Goal: Information Seeking & Learning: Find specific fact

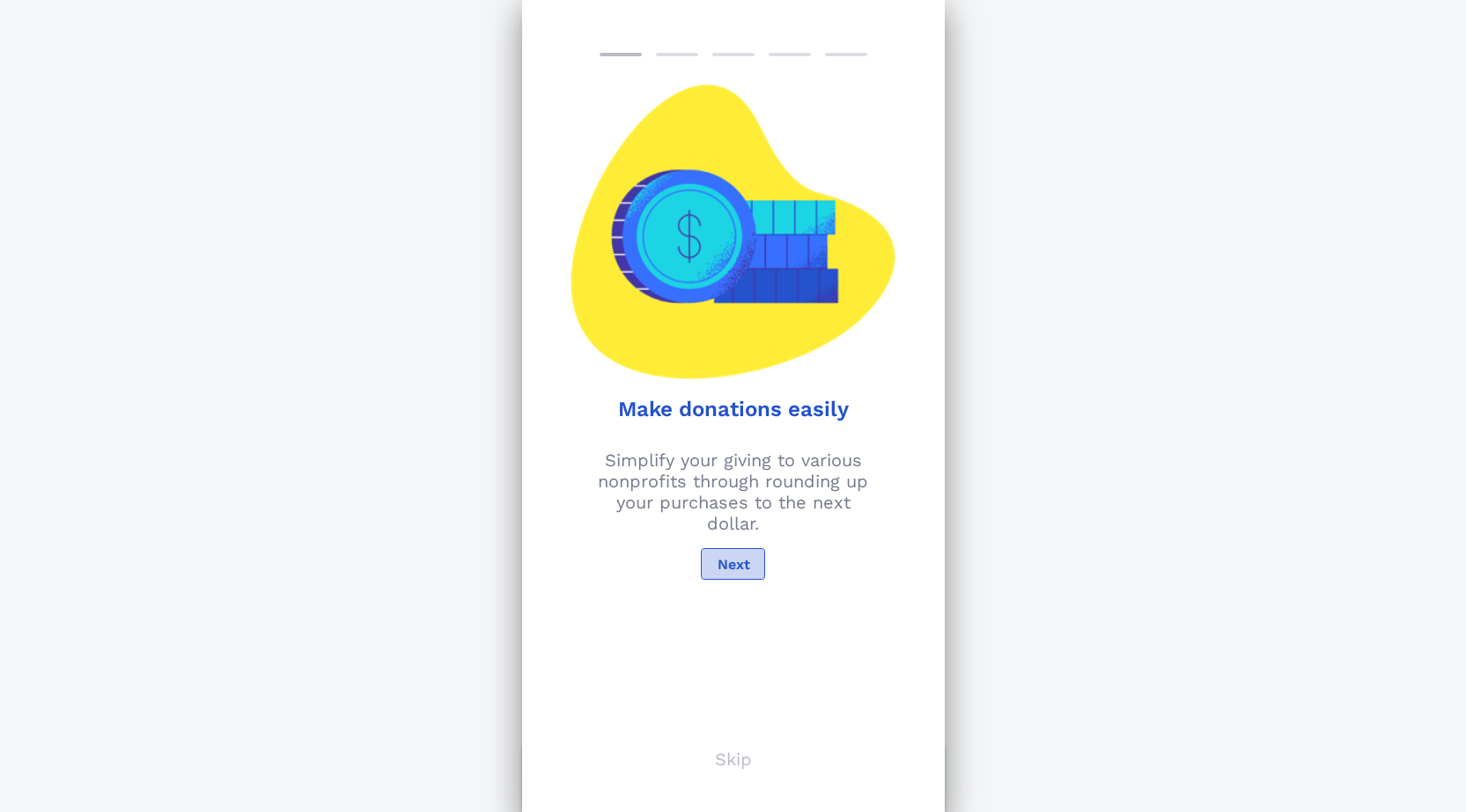
click at [747, 562] on span "Next" at bounding box center [732, 564] width 34 height 17
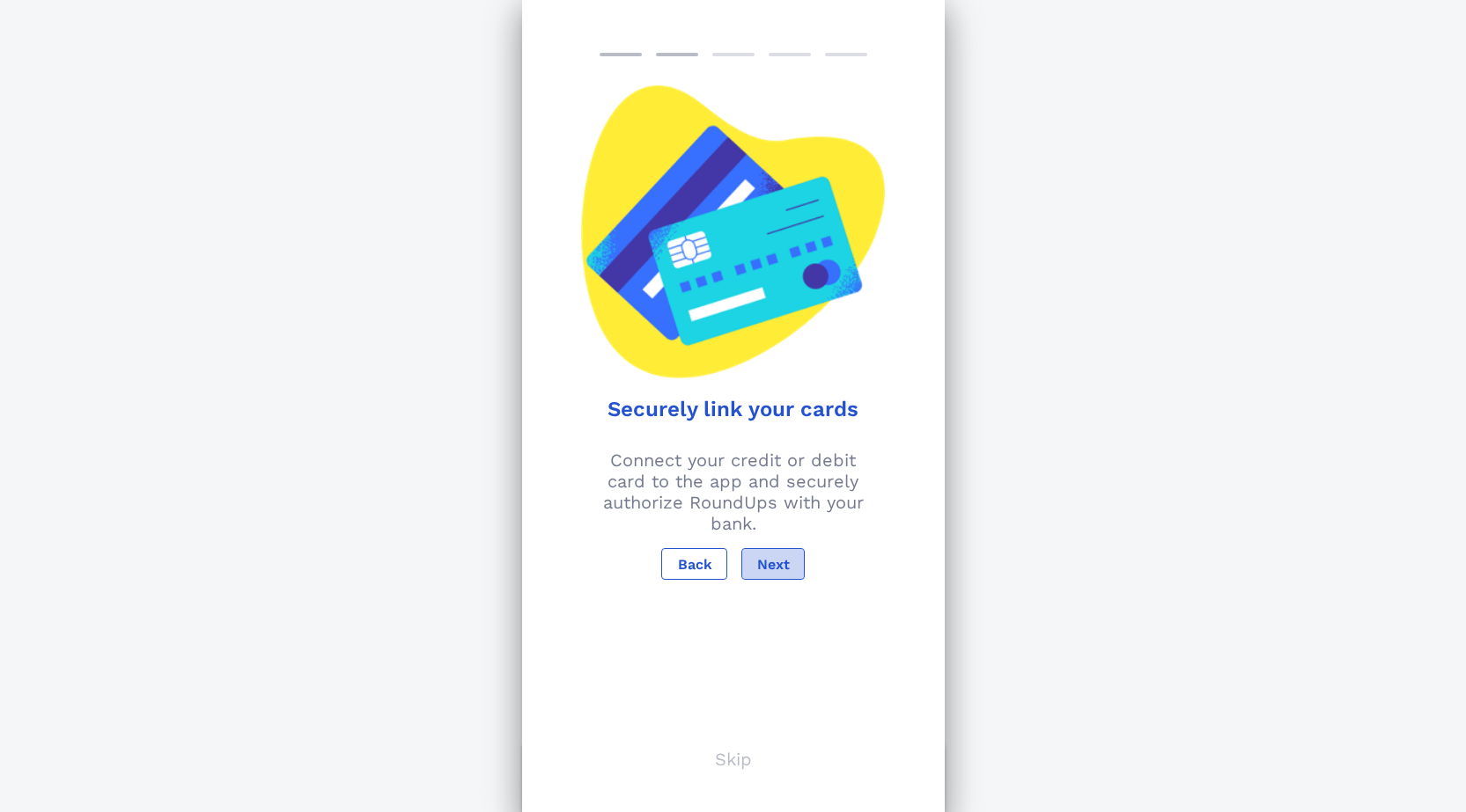
click at [766, 562] on span "Next" at bounding box center [773, 564] width 34 height 17
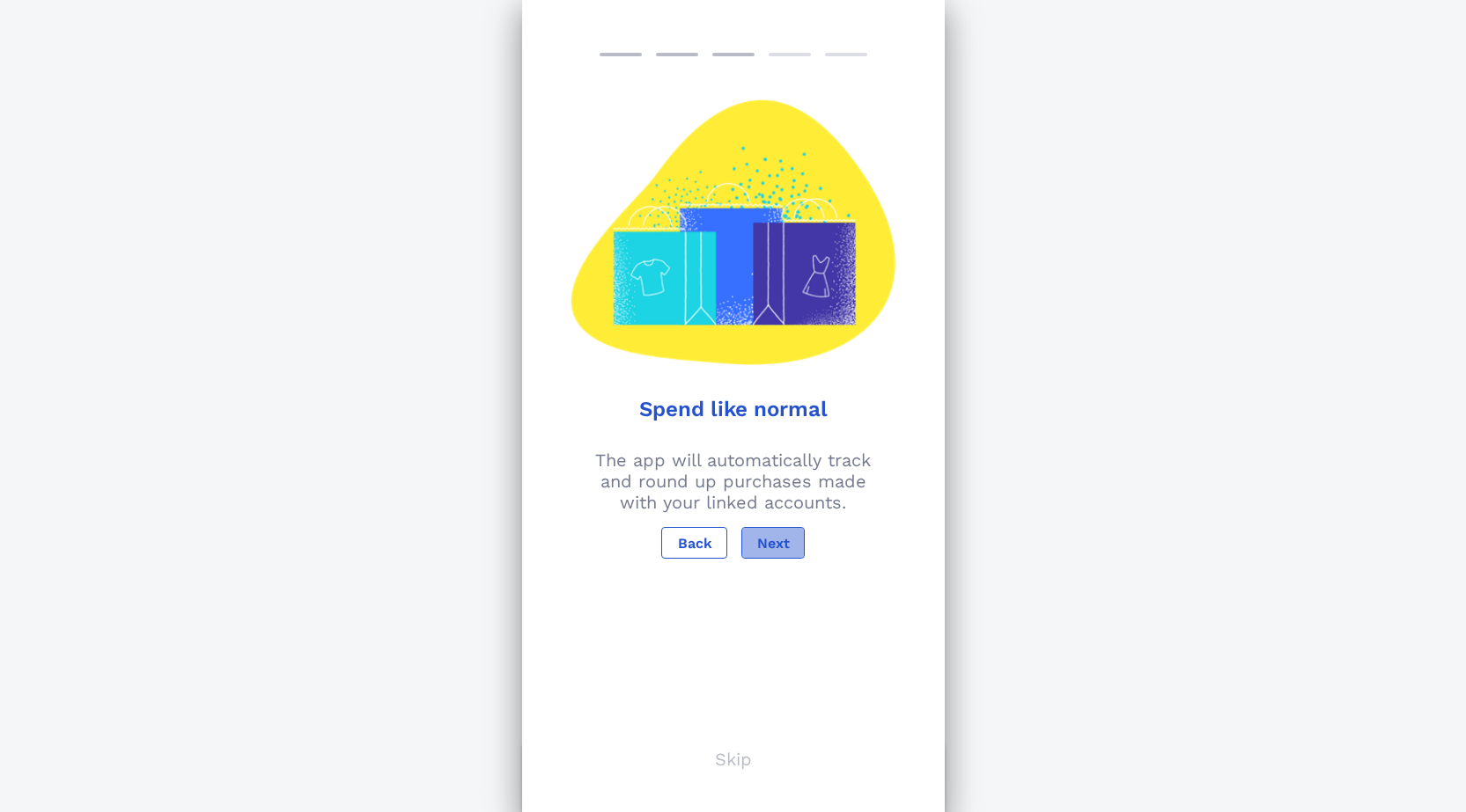
click at [773, 545] on span "Next" at bounding box center [773, 543] width 34 height 17
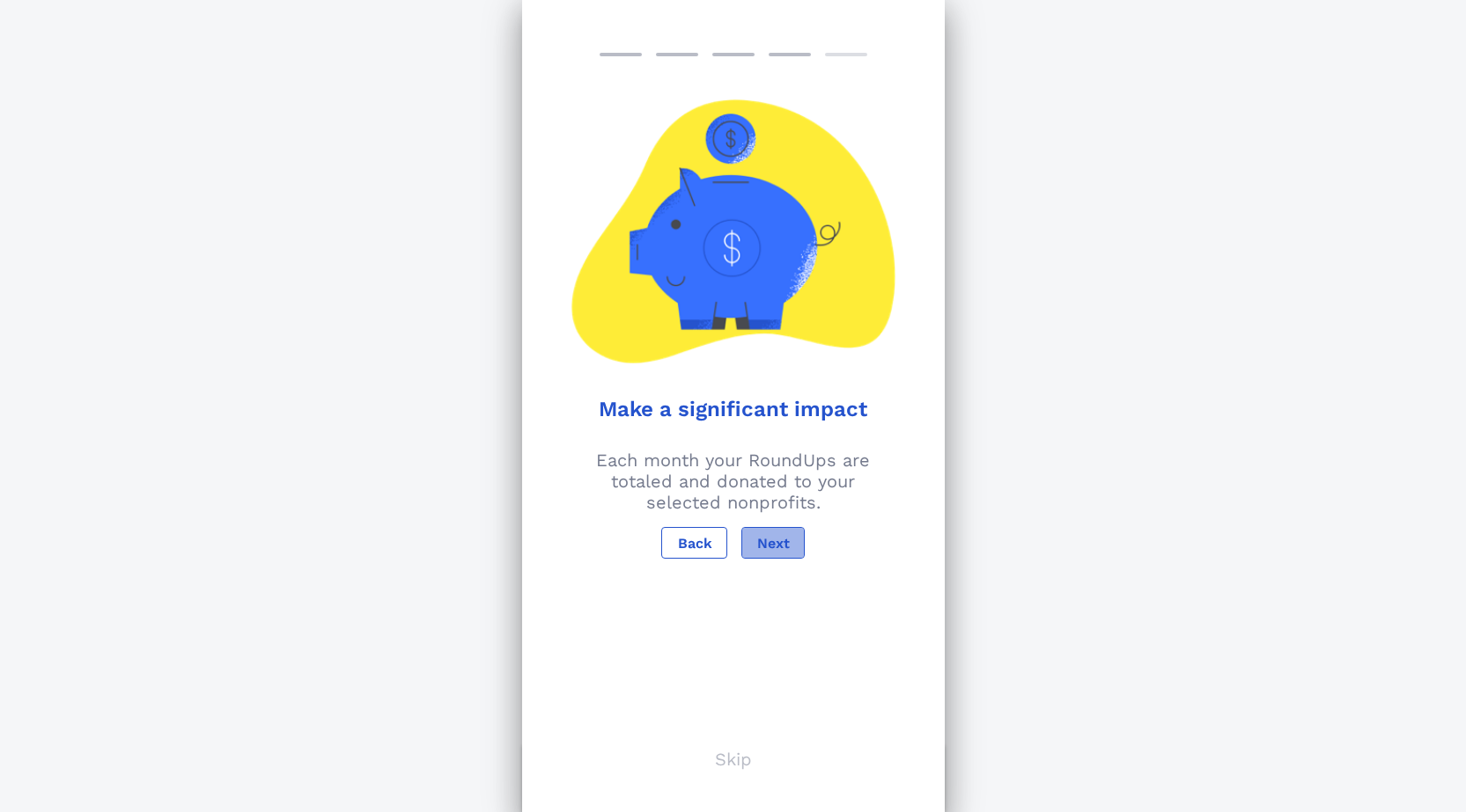
click at [769, 541] on span "Next" at bounding box center [773, 543] width 34 height 17
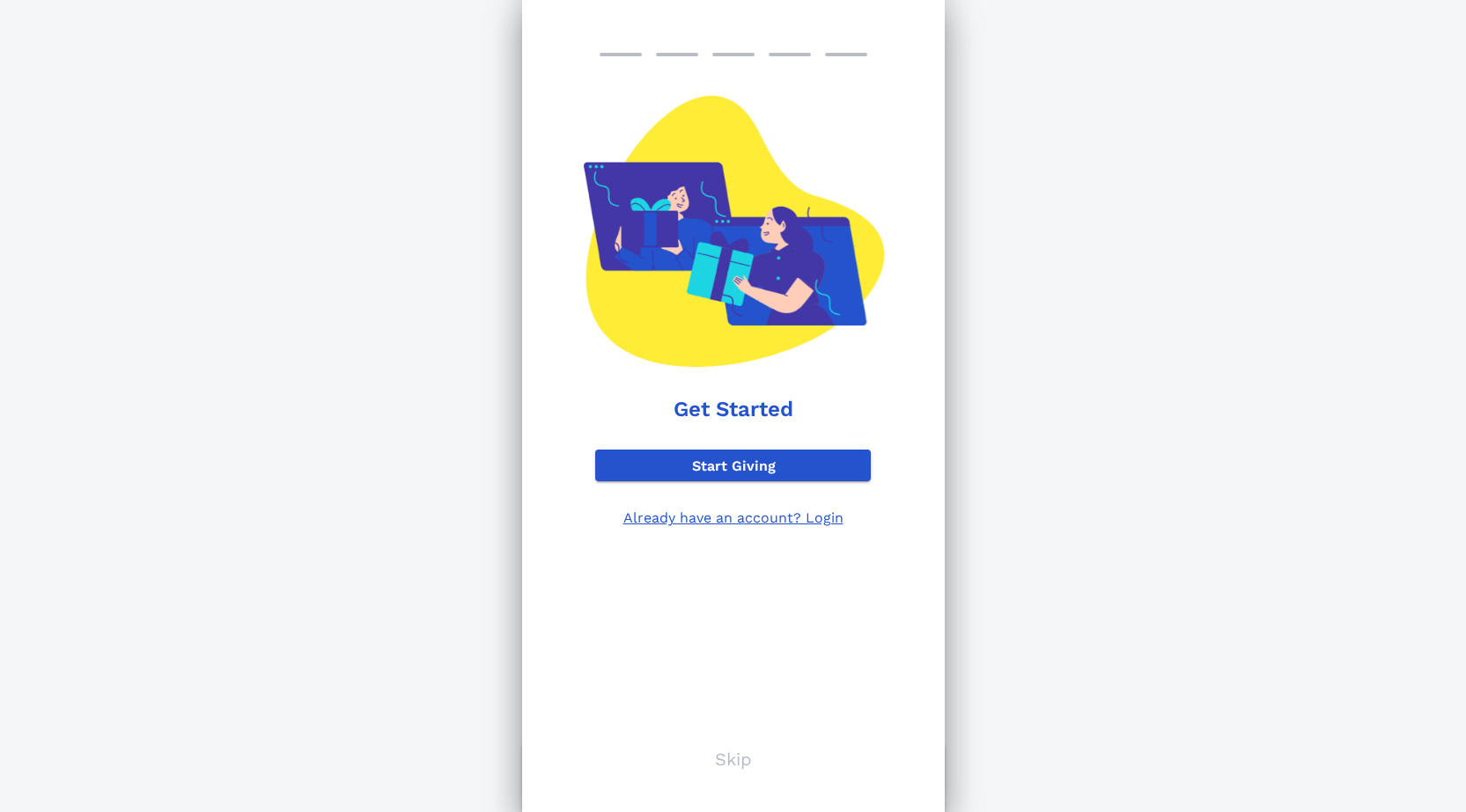
scroll to position [127, 0]
click at [735, 762] on p "Skip" at bounding box center [733, 759] width 37 height 21
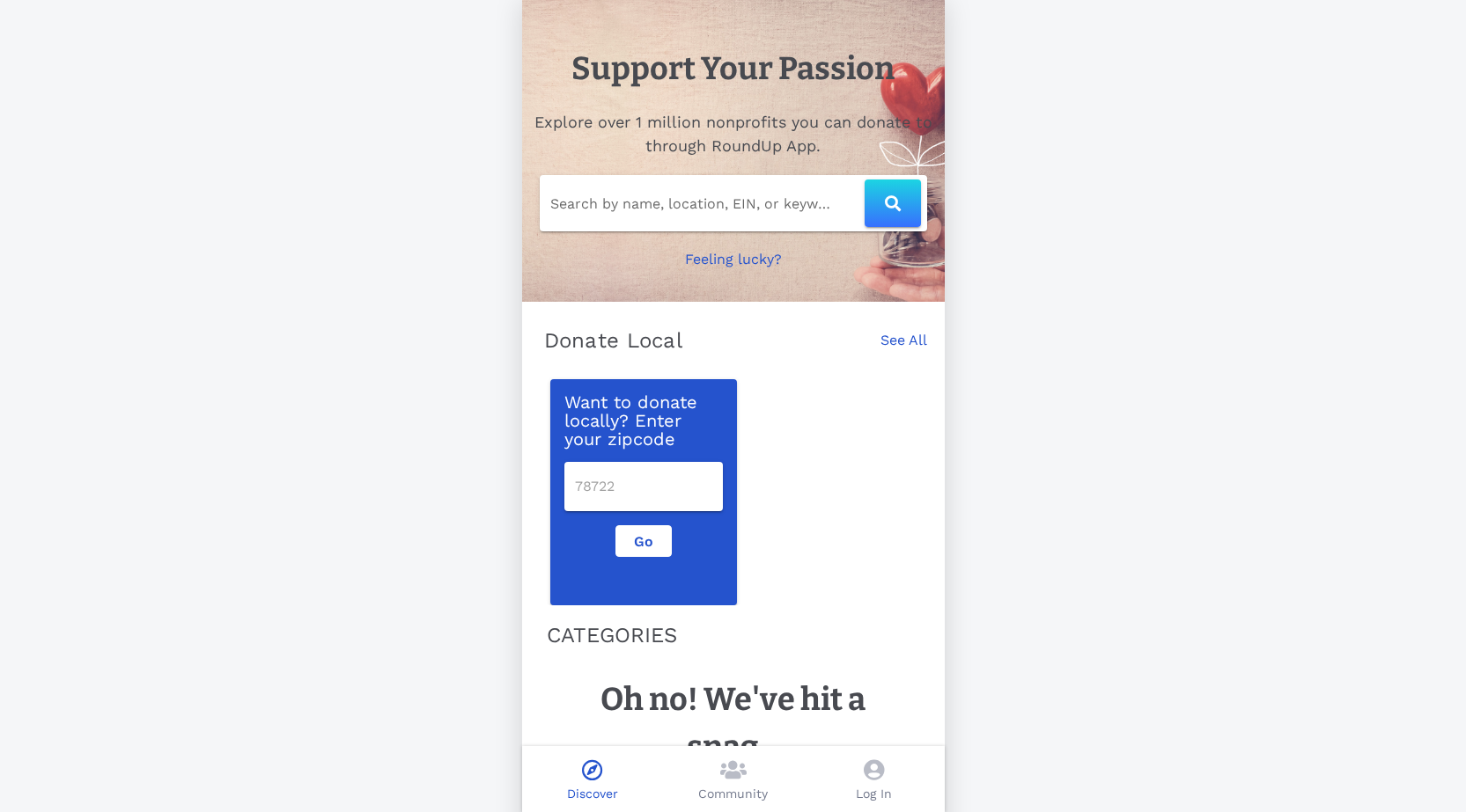
scroll to position [0, 0]
click at [689, 211] on input "Search by name, location, EIN, or keyword" at bounding box center [707, 205] width 314 height 28
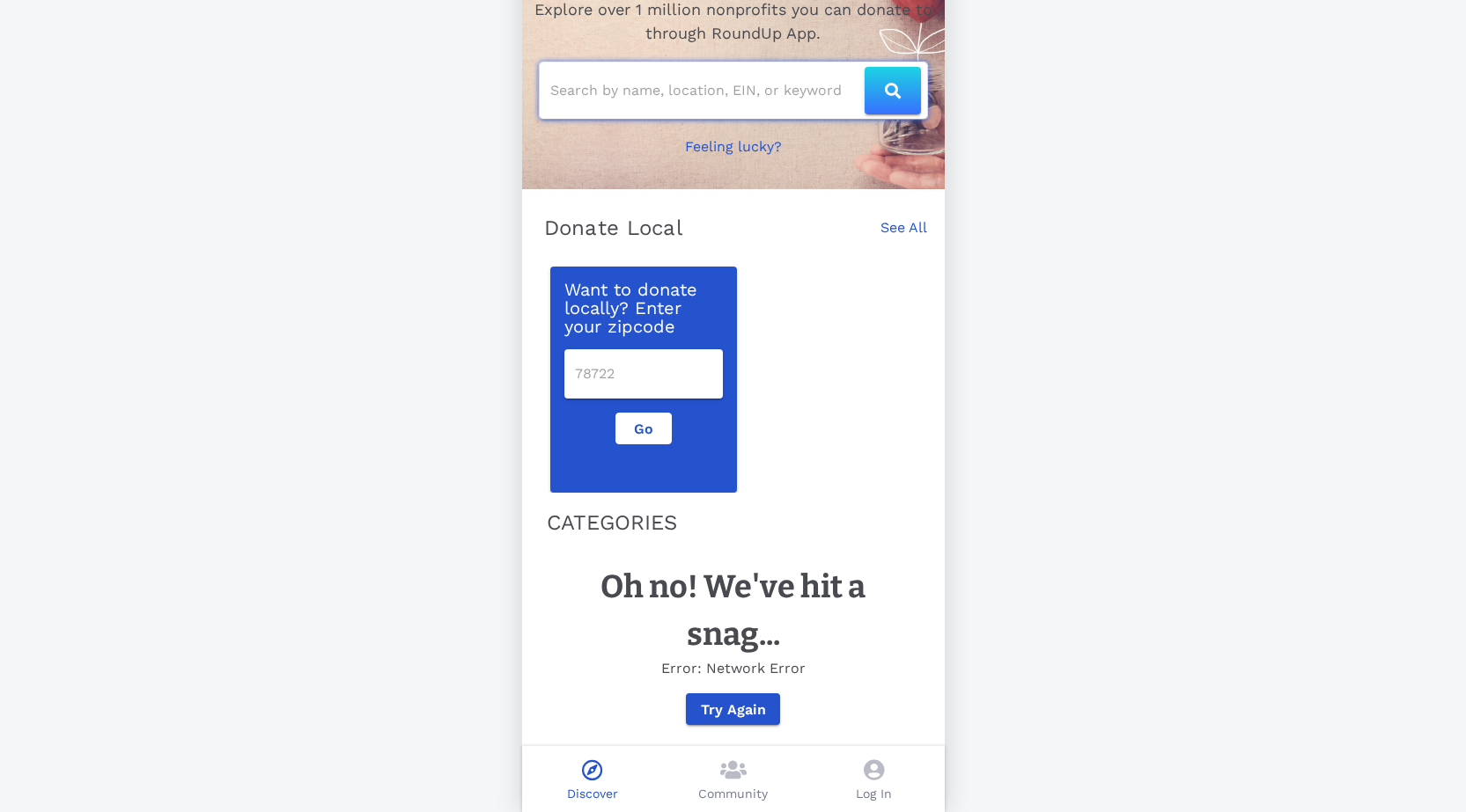
scroll to position [127, 0]
click at [894, 68] on button "button" at bounding box center [893, 91] width 56 height 48
type input "[US_EMPLOYER_IDENTIFICATION_NUMBER]"
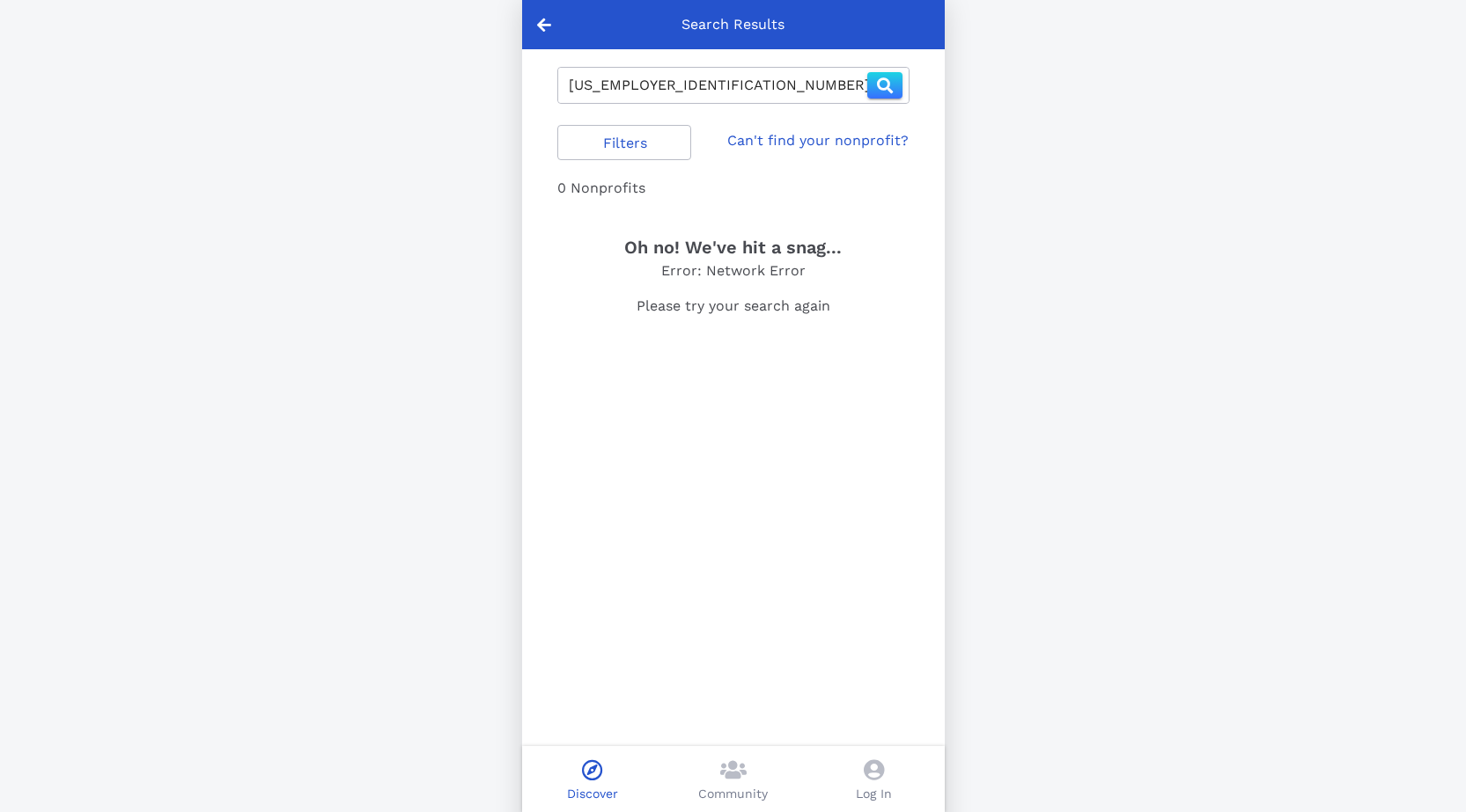
click at [546, 23] on icon at bounding box center [544, 25] width 14 height 16
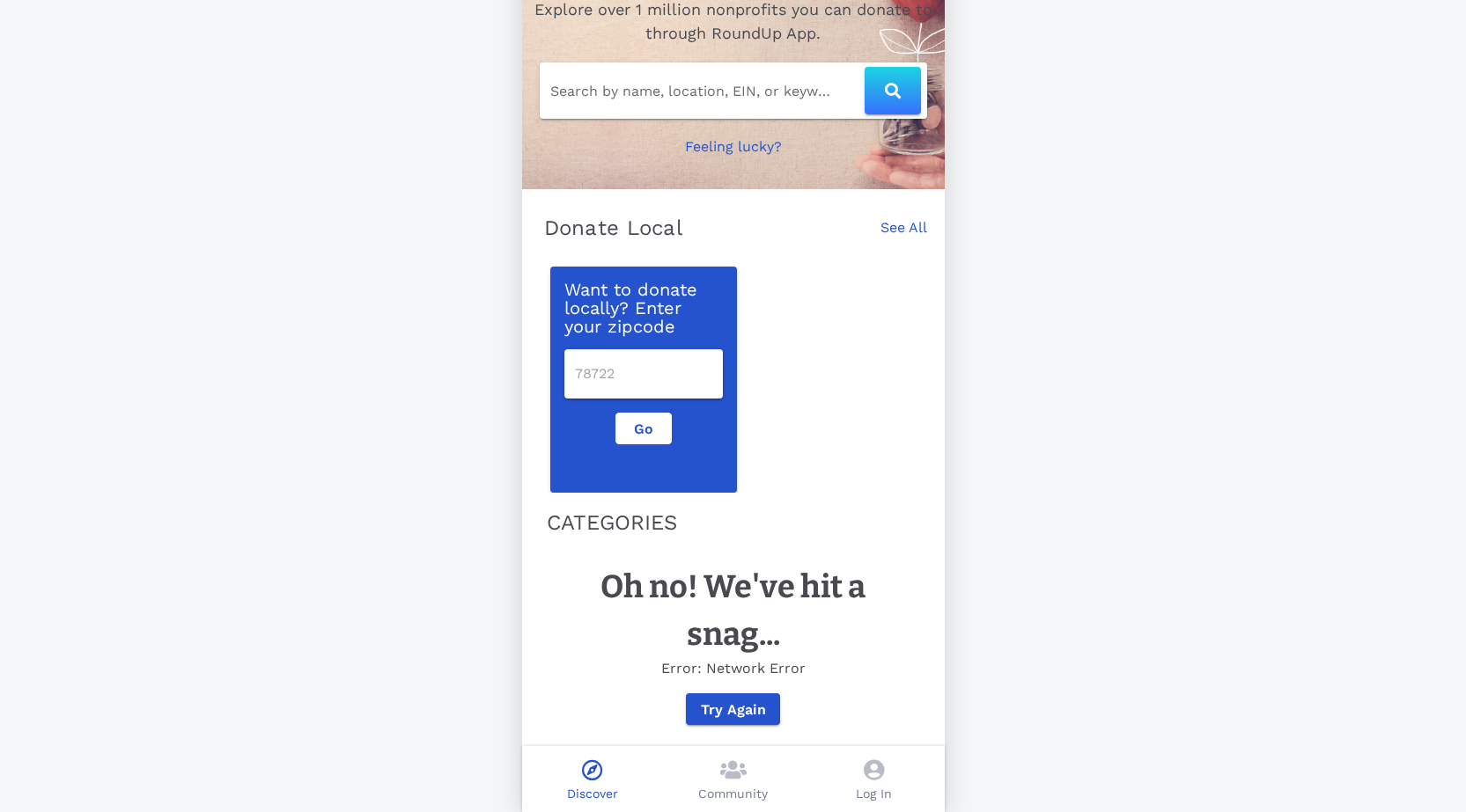
scroll to position [127, 0]
click at [632, 360] on input "number" at bounding box center [644, 374] width 138 height 28
type input "44313"
click at [634, 426] on button "Go" at bounding box center [644, 428] width 56 height 32
click at [900, 217] on link "See All" at bounding box center [903, 236] width 47 height 39
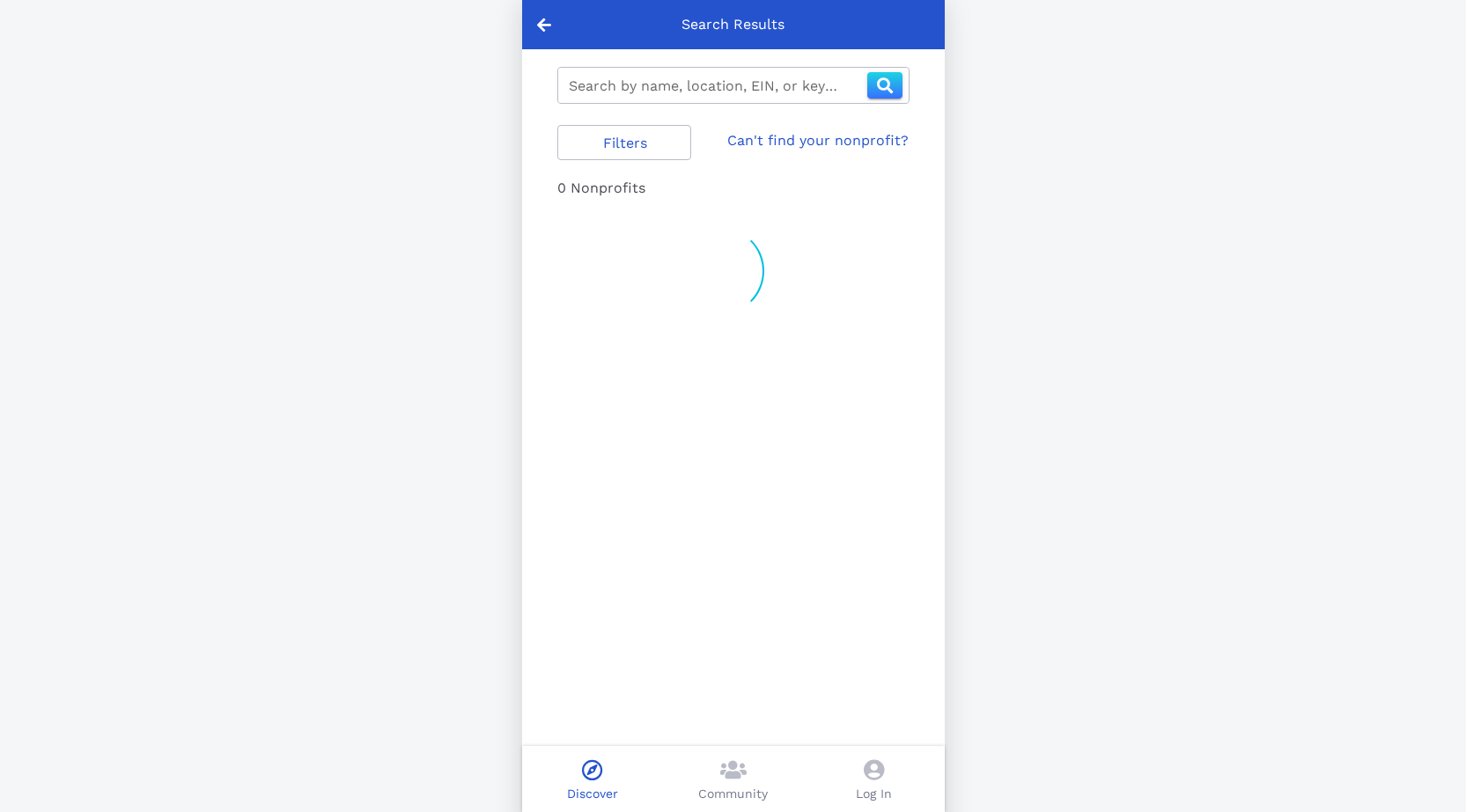
click at [544, 26] on icon at bounding box center [544, 25] width 14 height 16
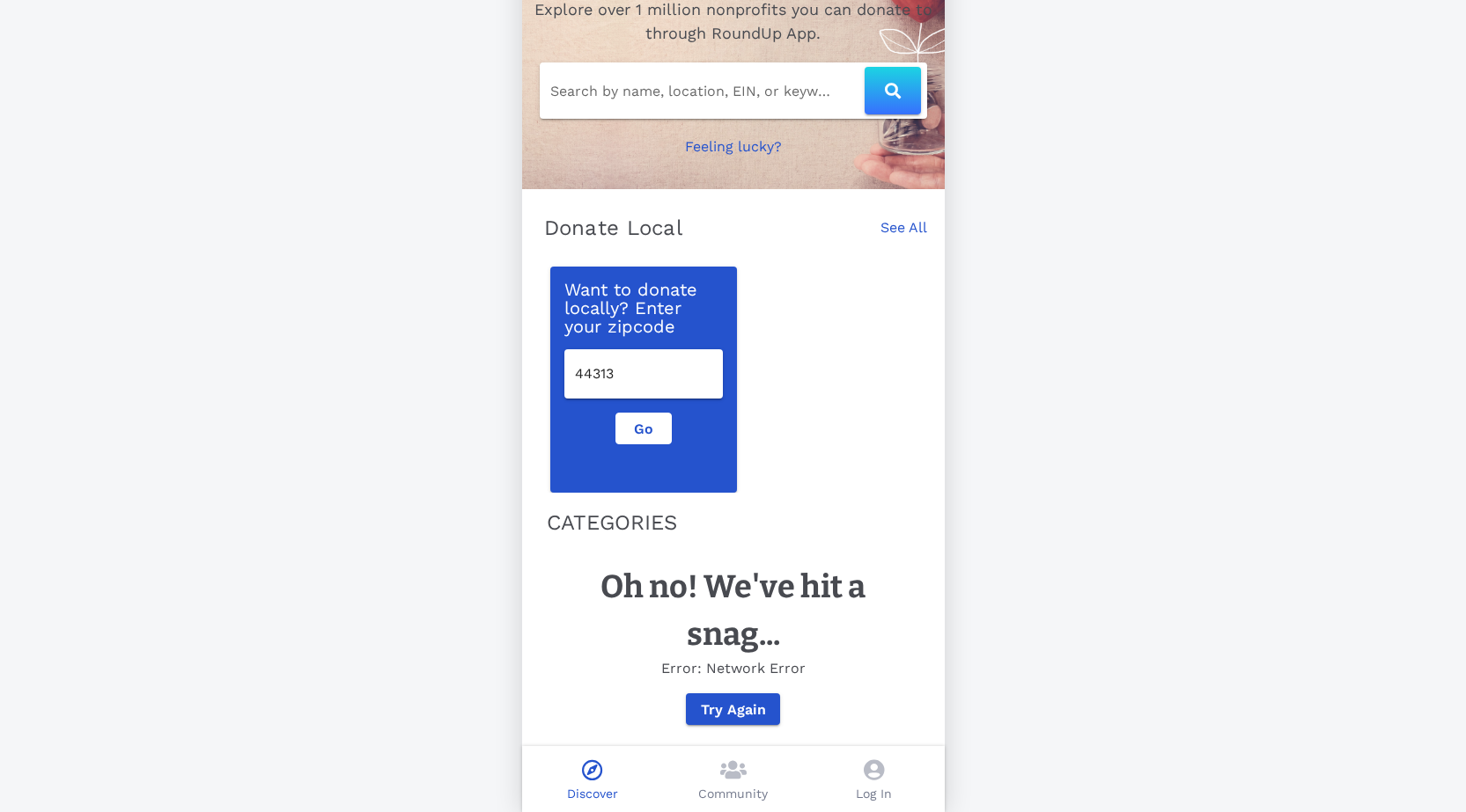
scroll to position [127, 0]
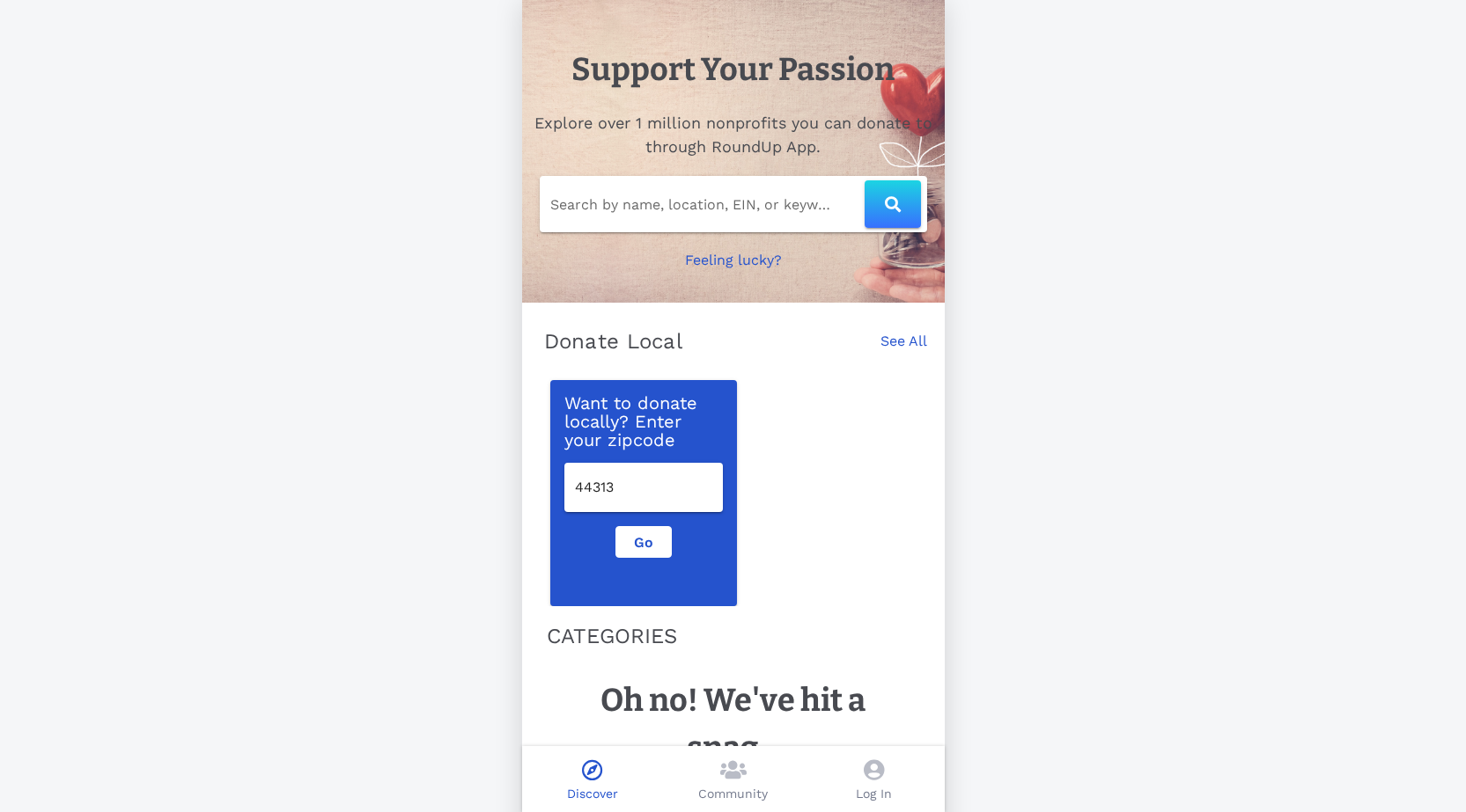
click at [898, 342] on link "See All" at bounding box center [903, 350] width 47 height 39
